Goal: Task Accomplishment & Management: Use online tool/utility

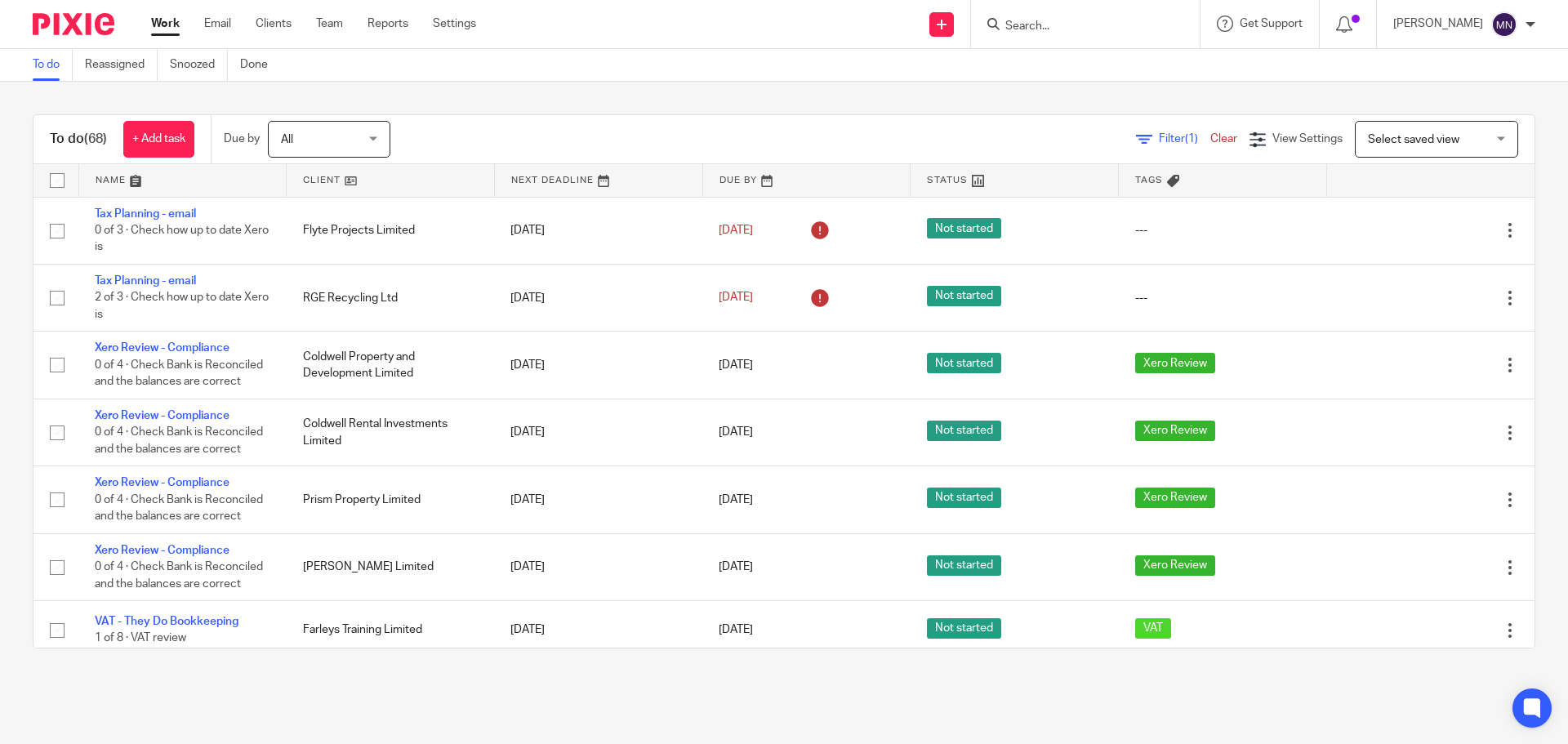
click at [1049, 34] on input "Search" at bounding box center [1077, 27] width 147 height 15
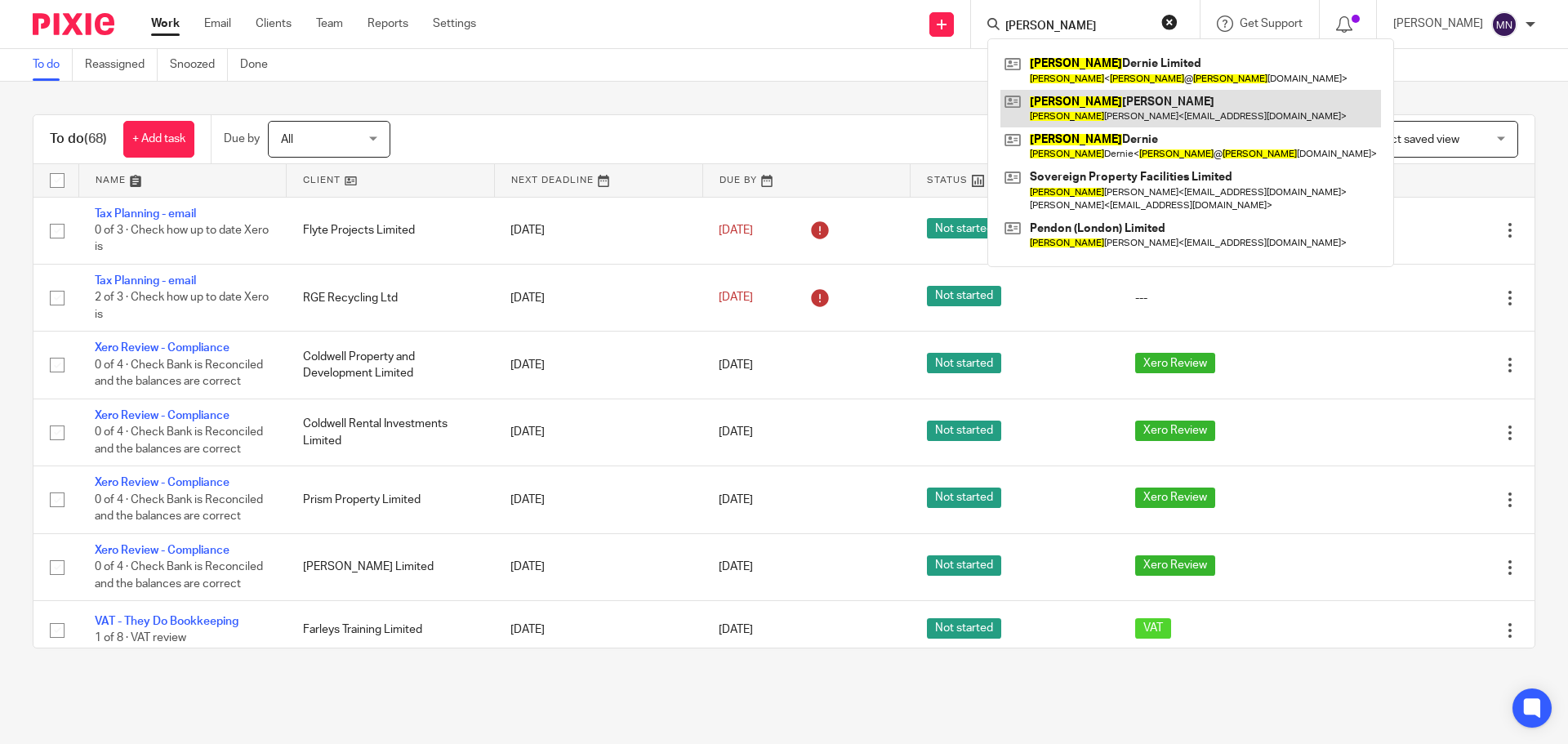
type input "sally"
click at [1087, 97] on link at bounding box center [1191, 109] width 381 height 38
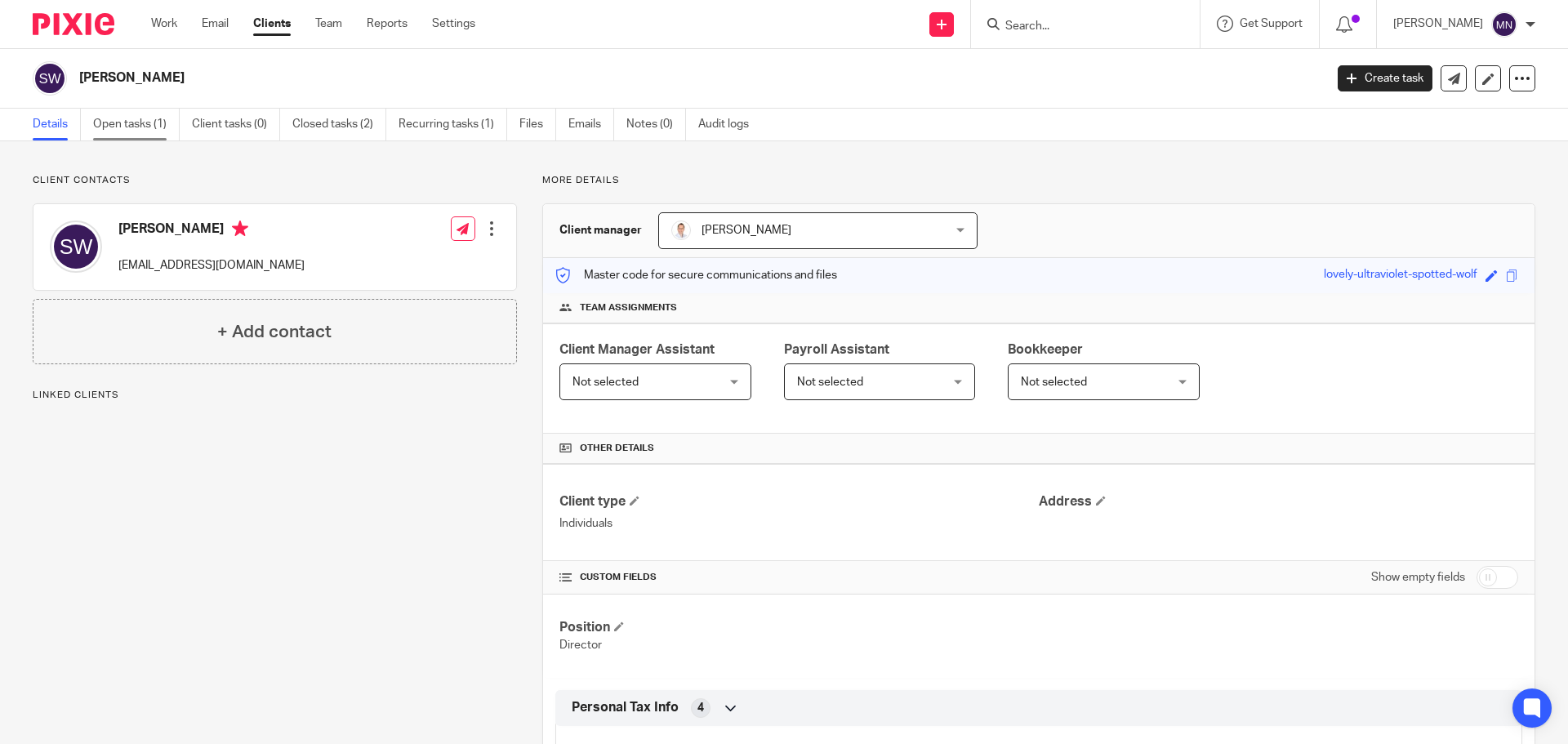
click at [134, 118] on link "Open tasks (1)" at bounding box center [136, 125] width 87 height 32
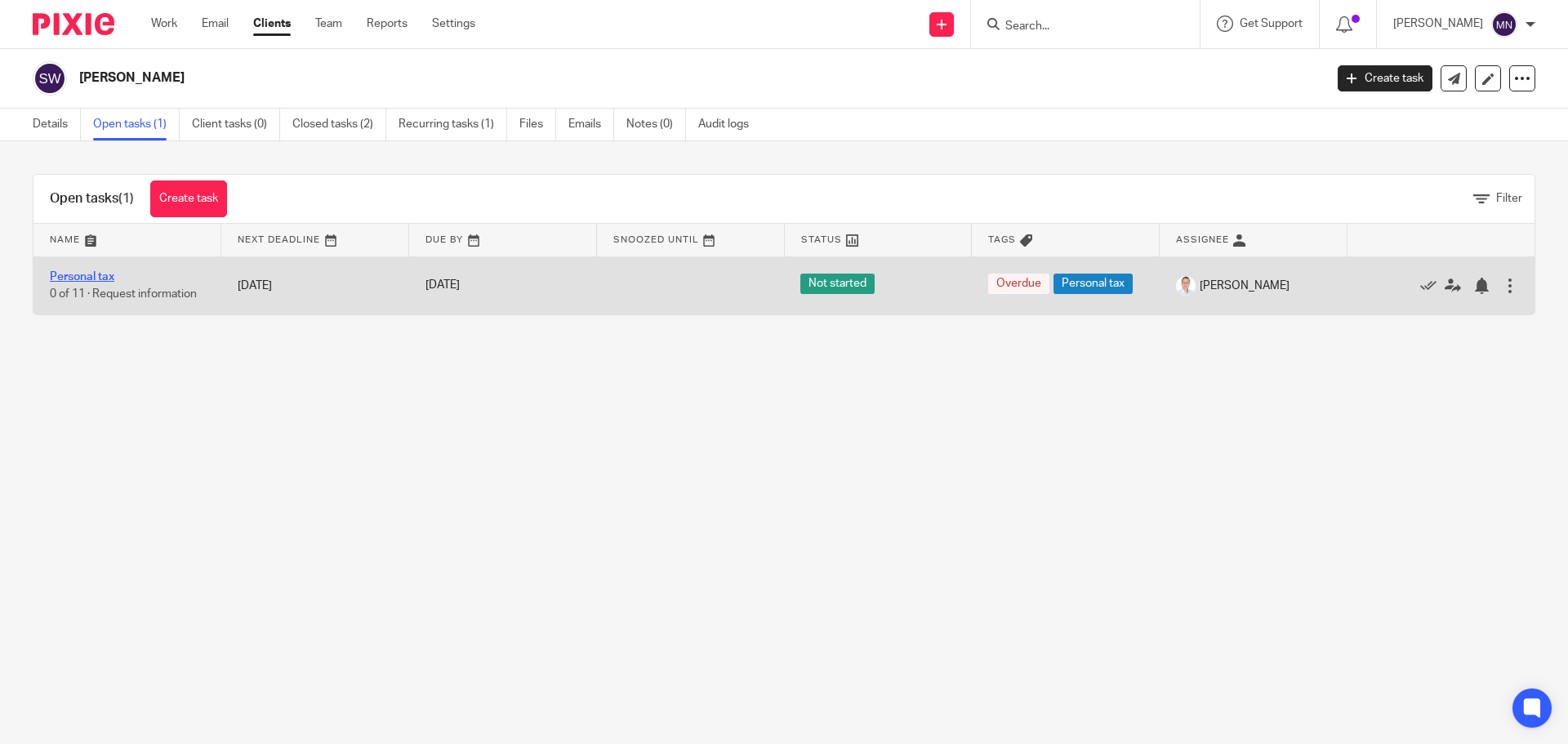
click at [96, 275] on link "Personal tax" at bounding box center [82, 277] width 64 height 12
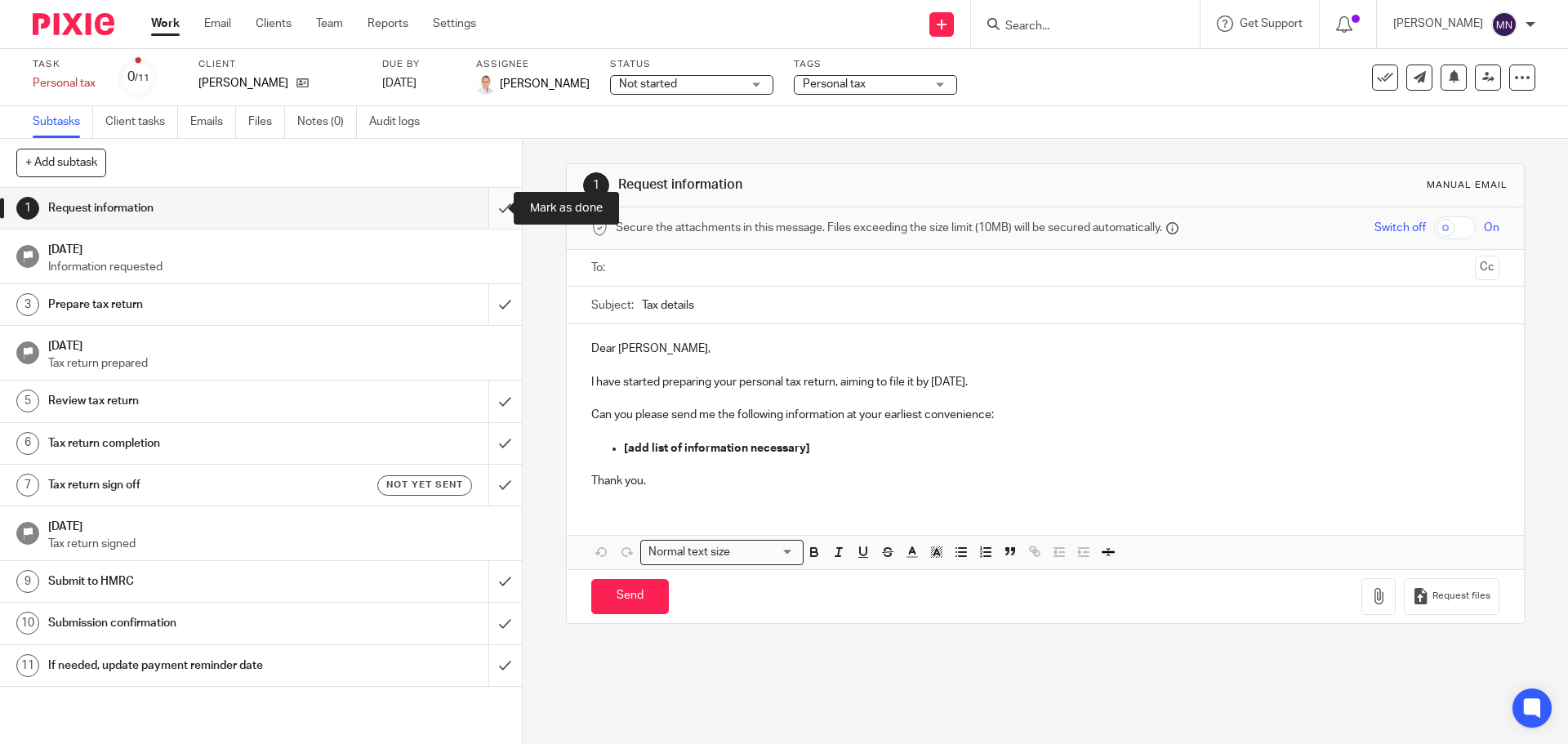
click at [493, 214] on input "submit" at bounding box center [261, 209] width 522 height 41
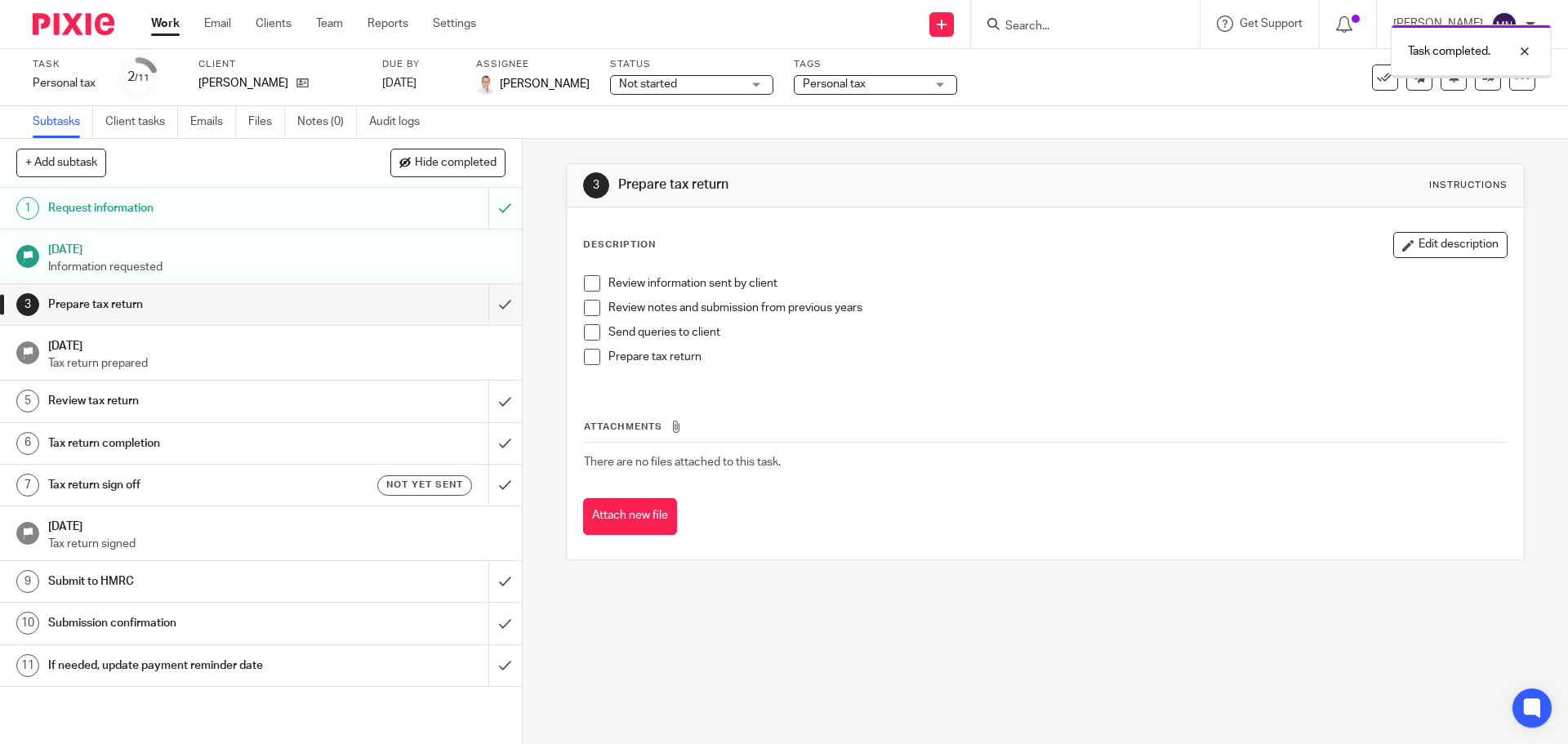
click at [489, 311] on input "submit" at bounding box center [261, 305] width 522 height 41
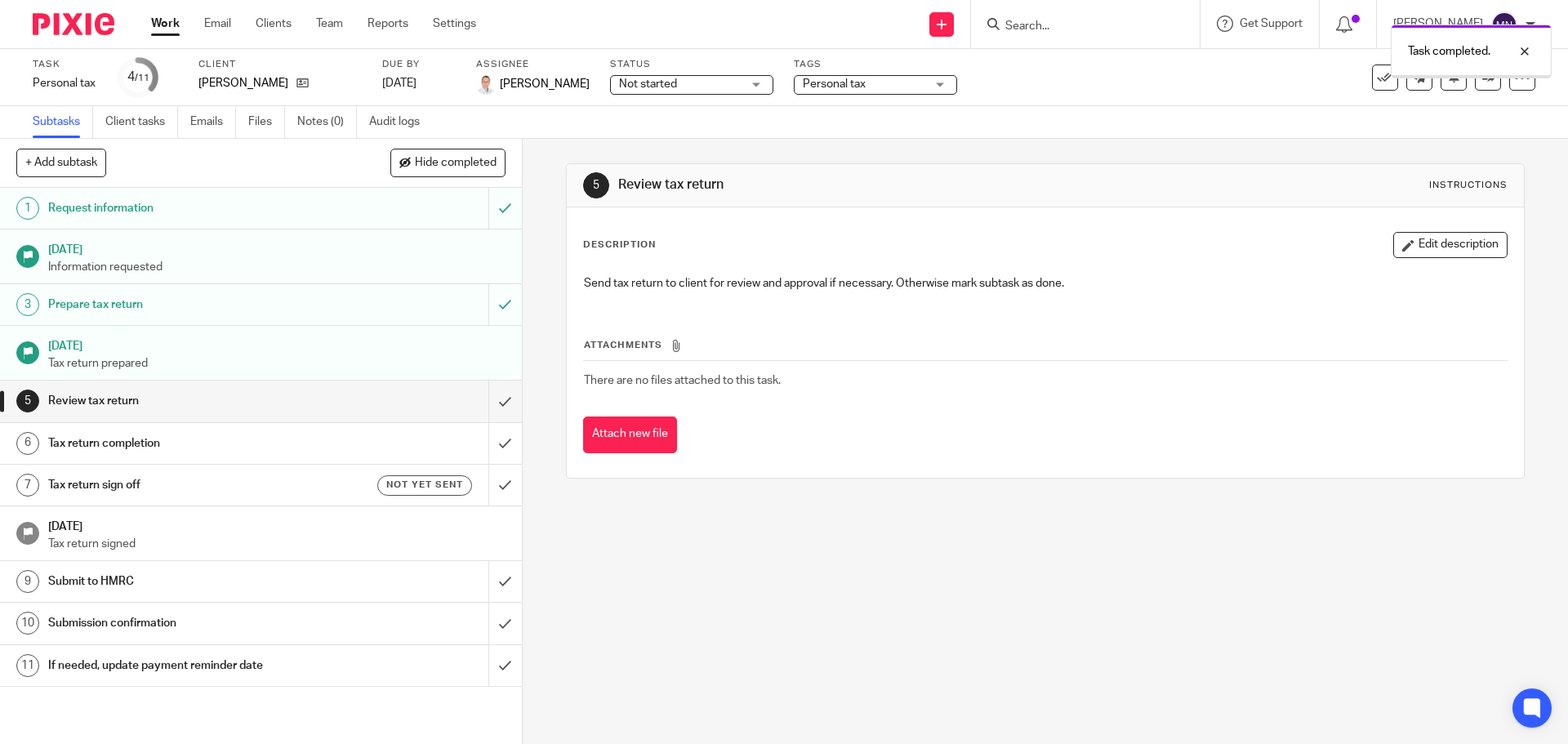
click at [705, 78] on div "Not started Not started" at bounding box center [692, 85] width 163 height 20
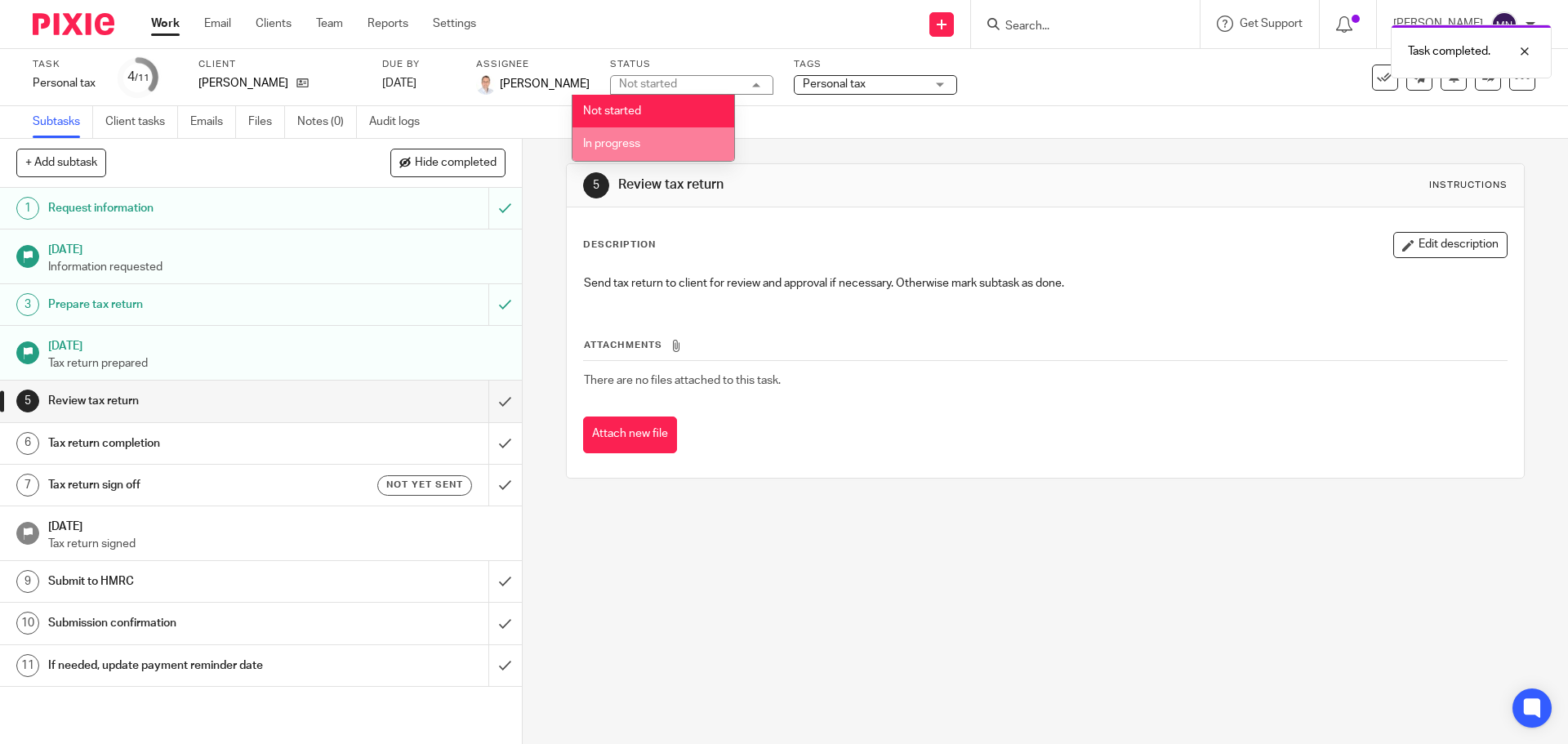
click at [674, 140] on li "In progress" at bounding box center [653, 144] width 162 height 34
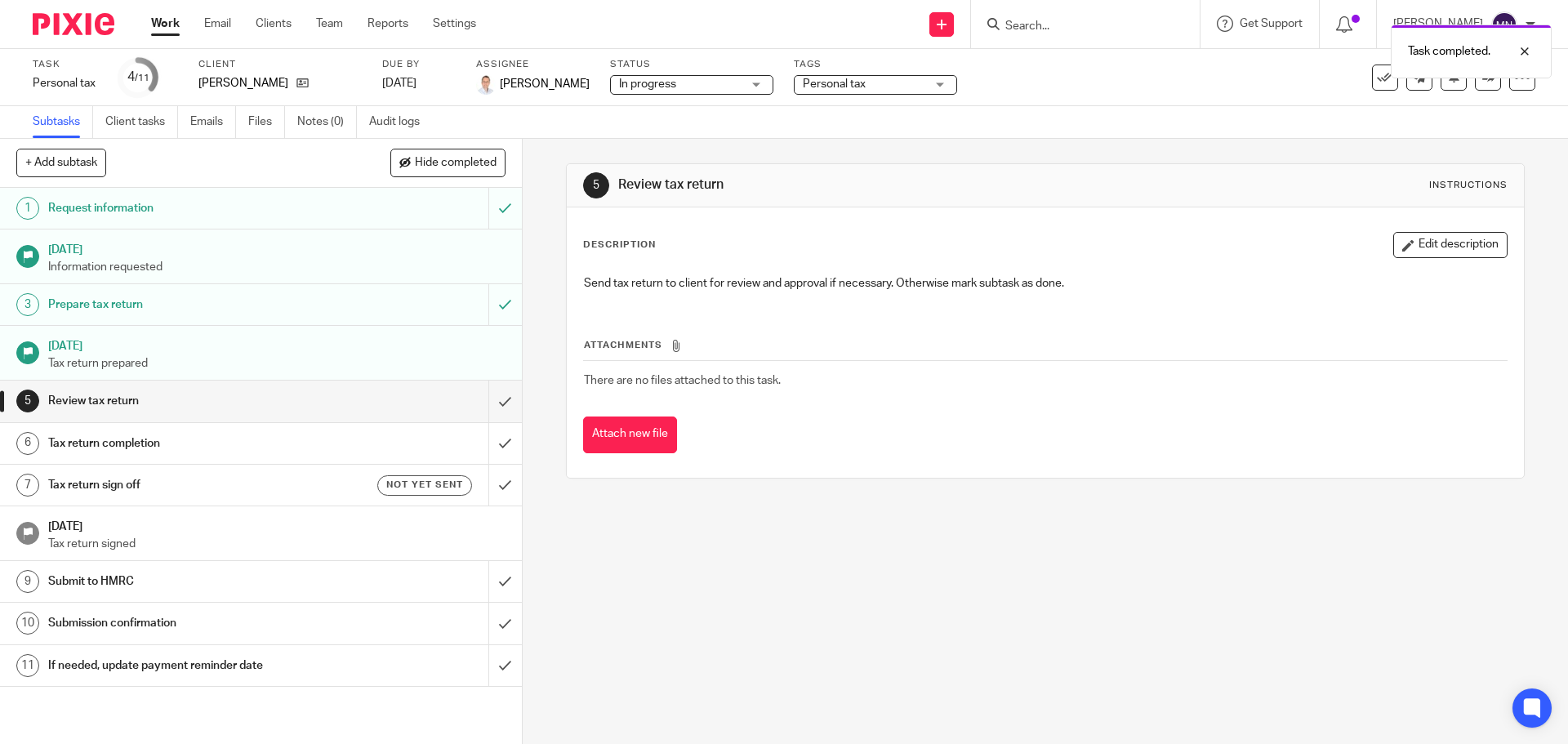
click at [815, 86] on span "Personal tax" at bounding box center [834, 84] width 63 height 12
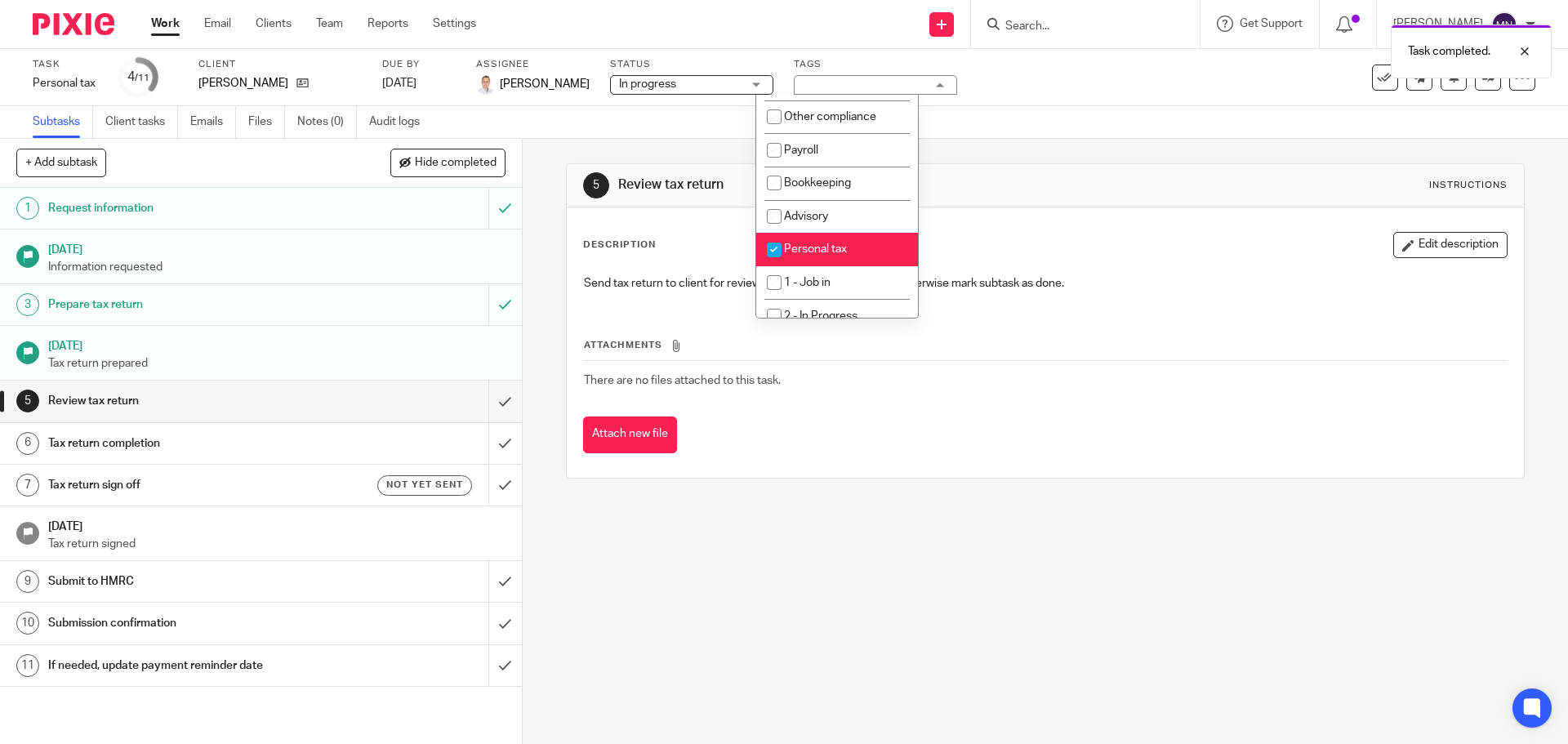
scroll to position [327, 0]
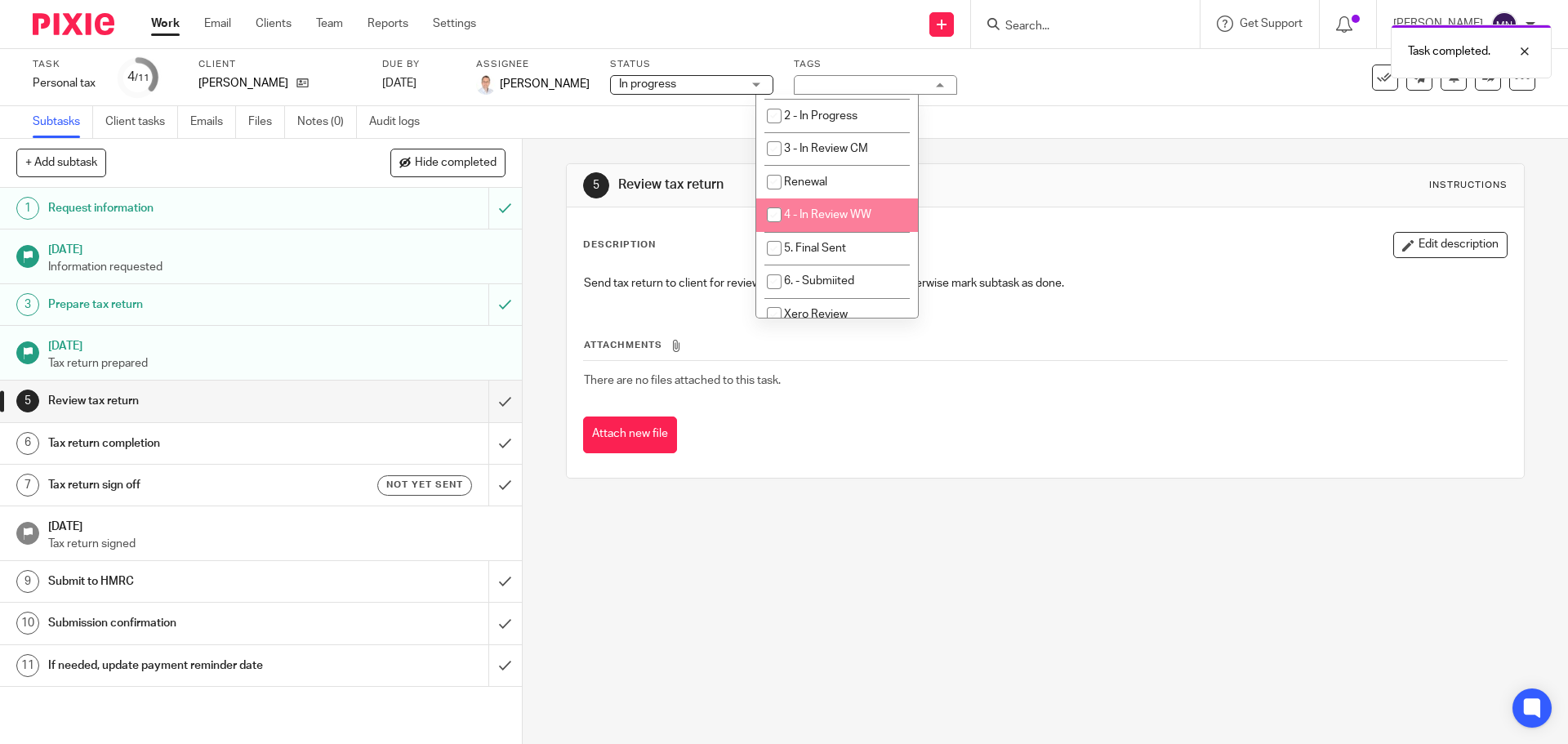
click at [833, 224] on li "4 - In Review WW" at bounding box center [837, 215] width 162 height 34
checkbox input "true"
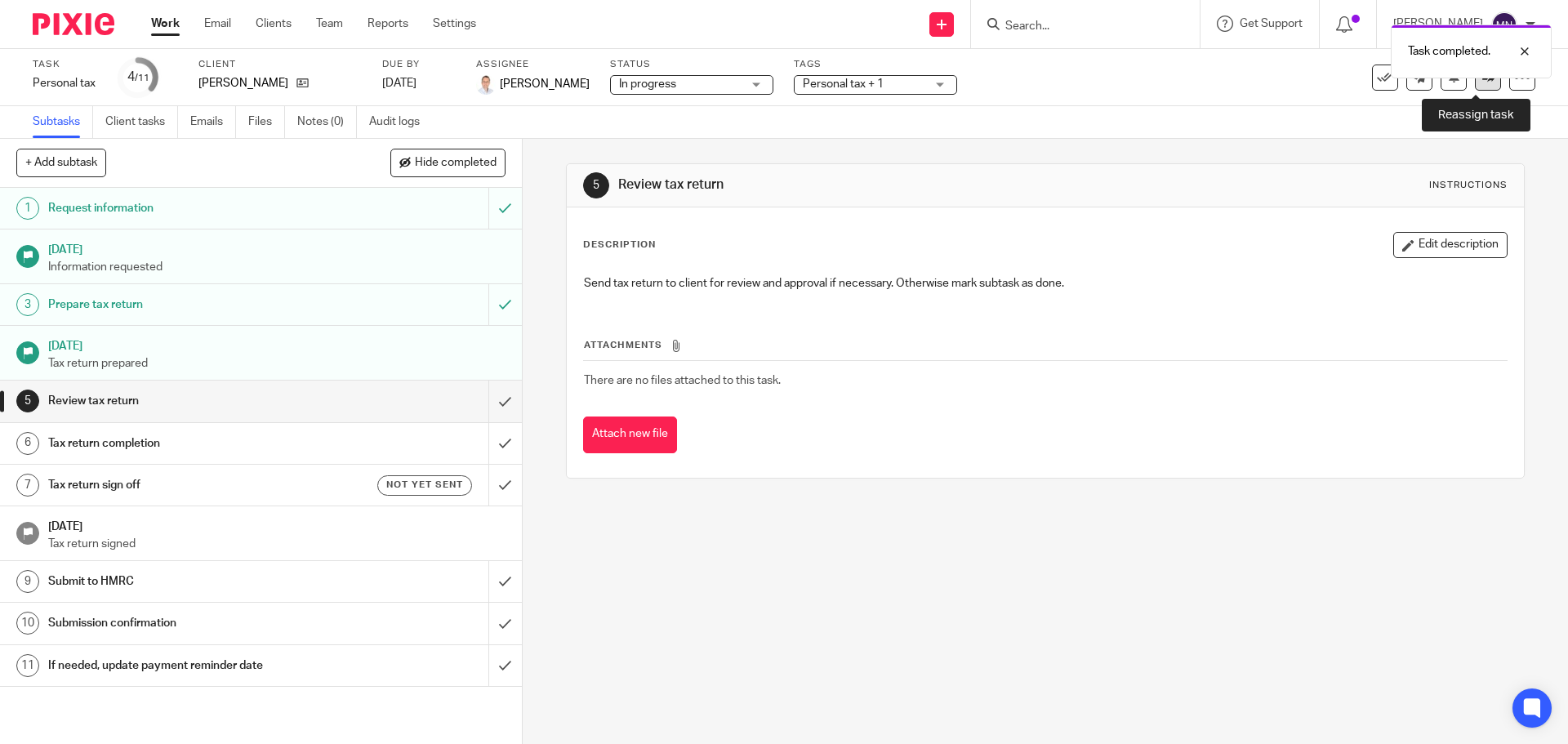
click at [1482, 87] on link at bounding box center [1488, 78] width 26 height 26
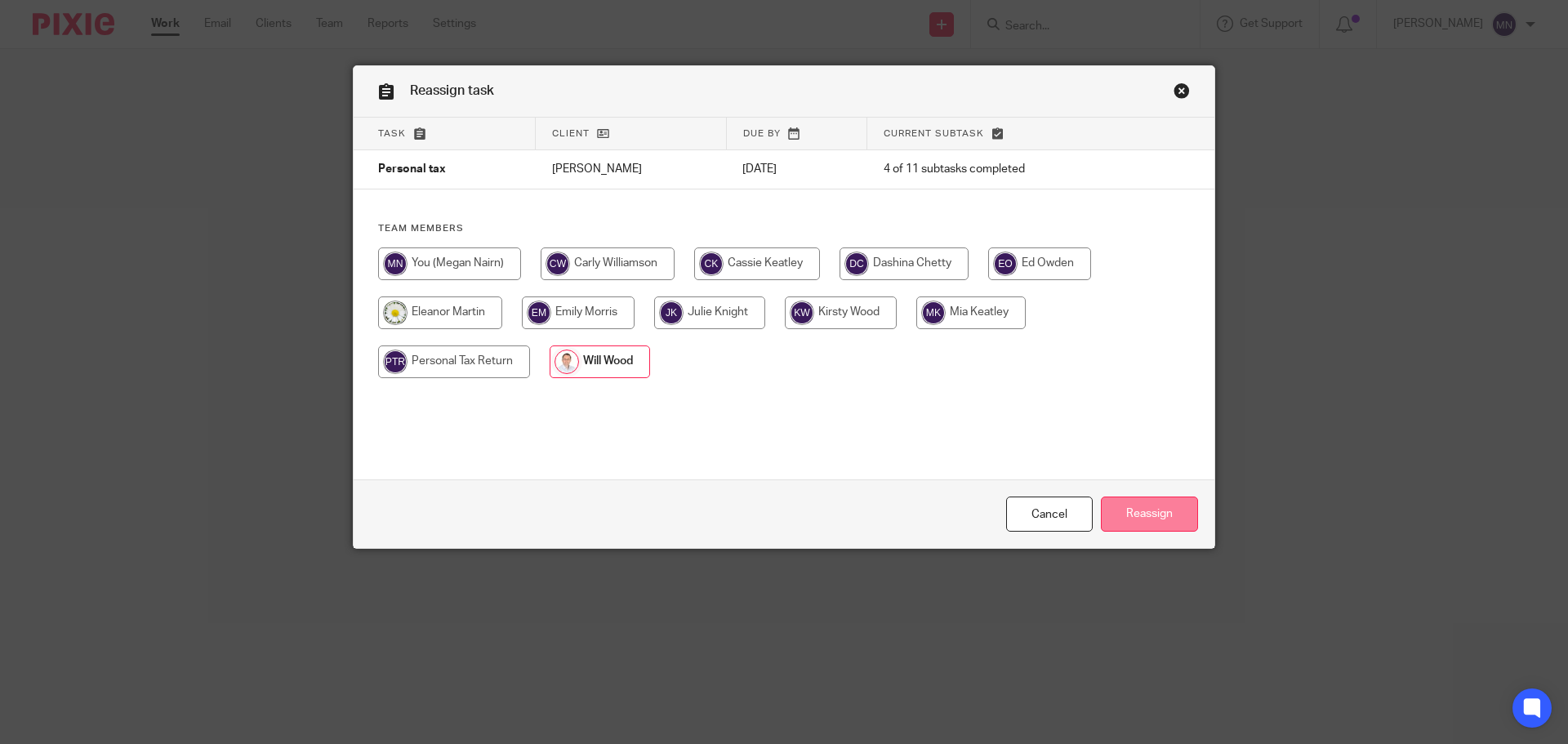
click at [1131, 515] on input "Reassign" at bounding box center [1149, 514] width 97 height 35
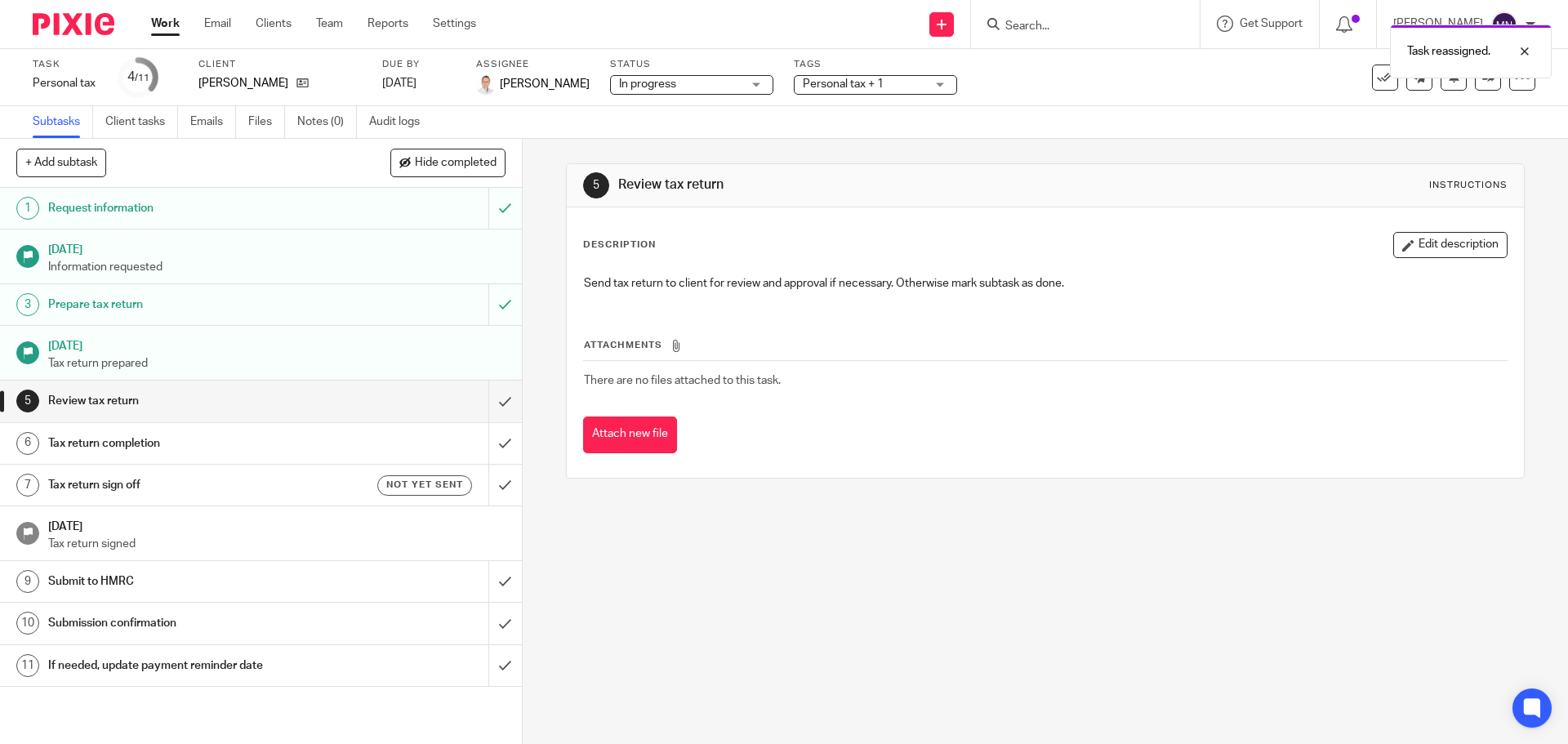
click at [810, 87] on span "Personal tax + 1" at bounding box center [843, 84] width 81 height 12
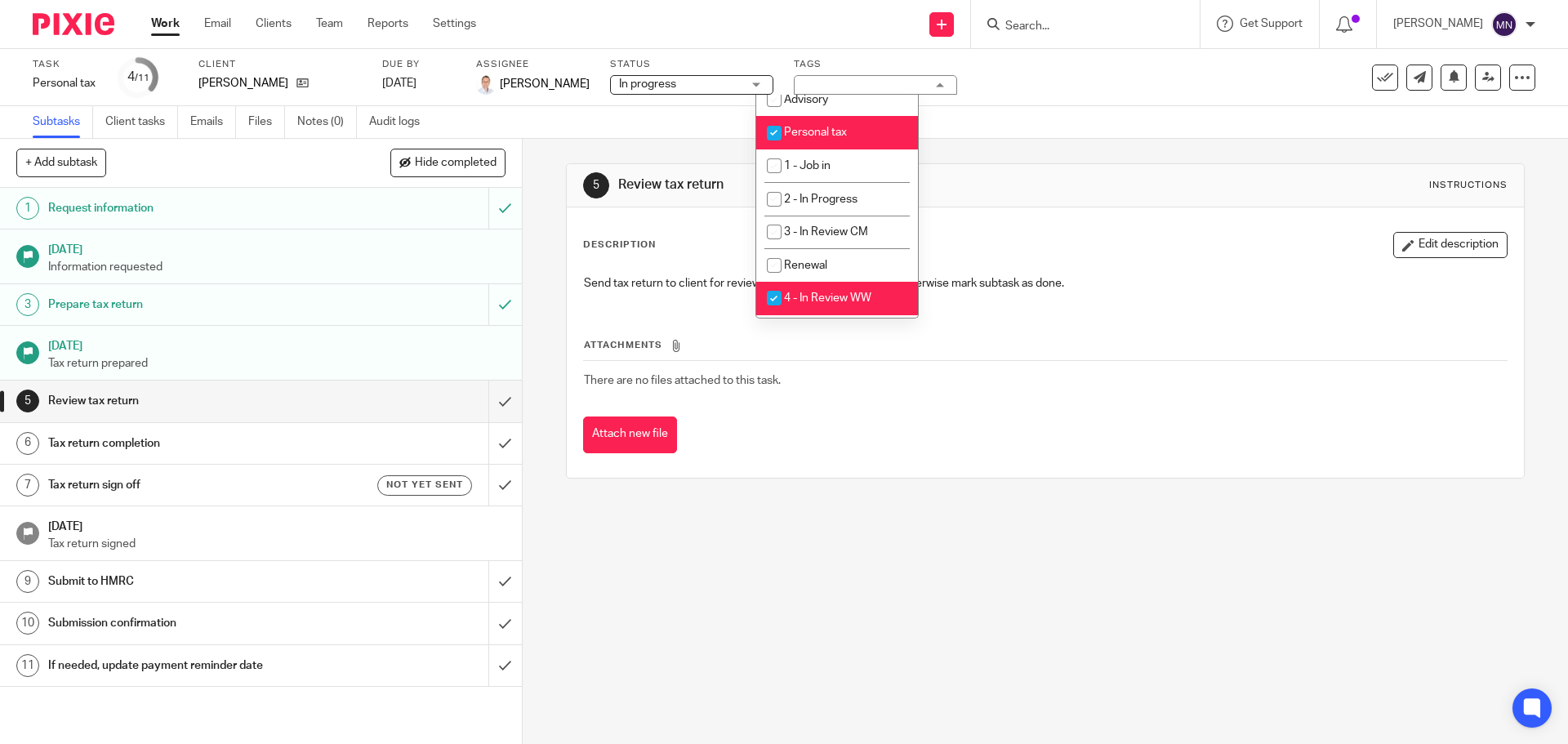
scroll to position [82, 0]
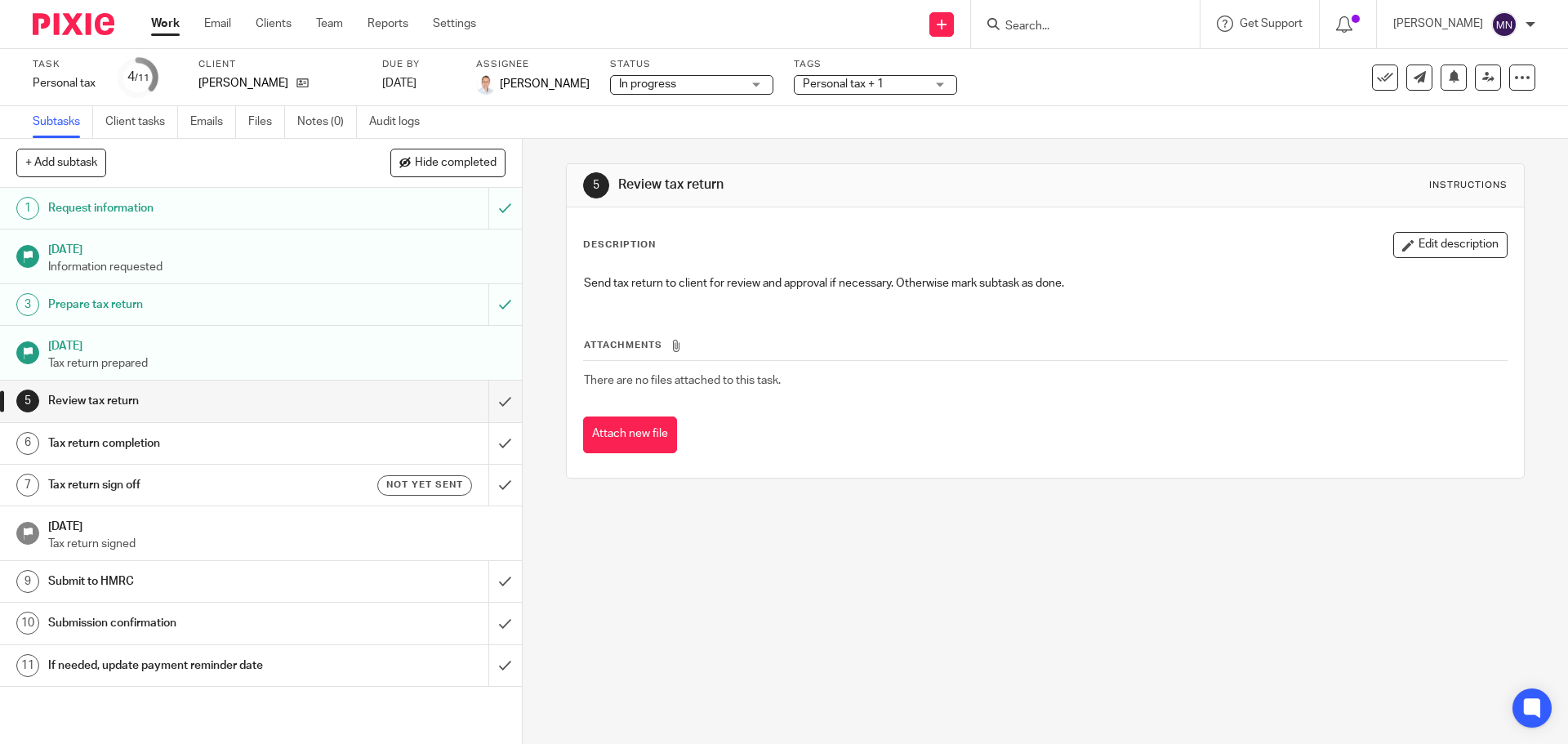
click at [1109, 493] on div "5 Review tax return Instructions Description Edit description Send tax return t…" at bounding box center [1045, 321] width 958 height 365
